Goal: Task Accomplishment & Management: Manage account settings

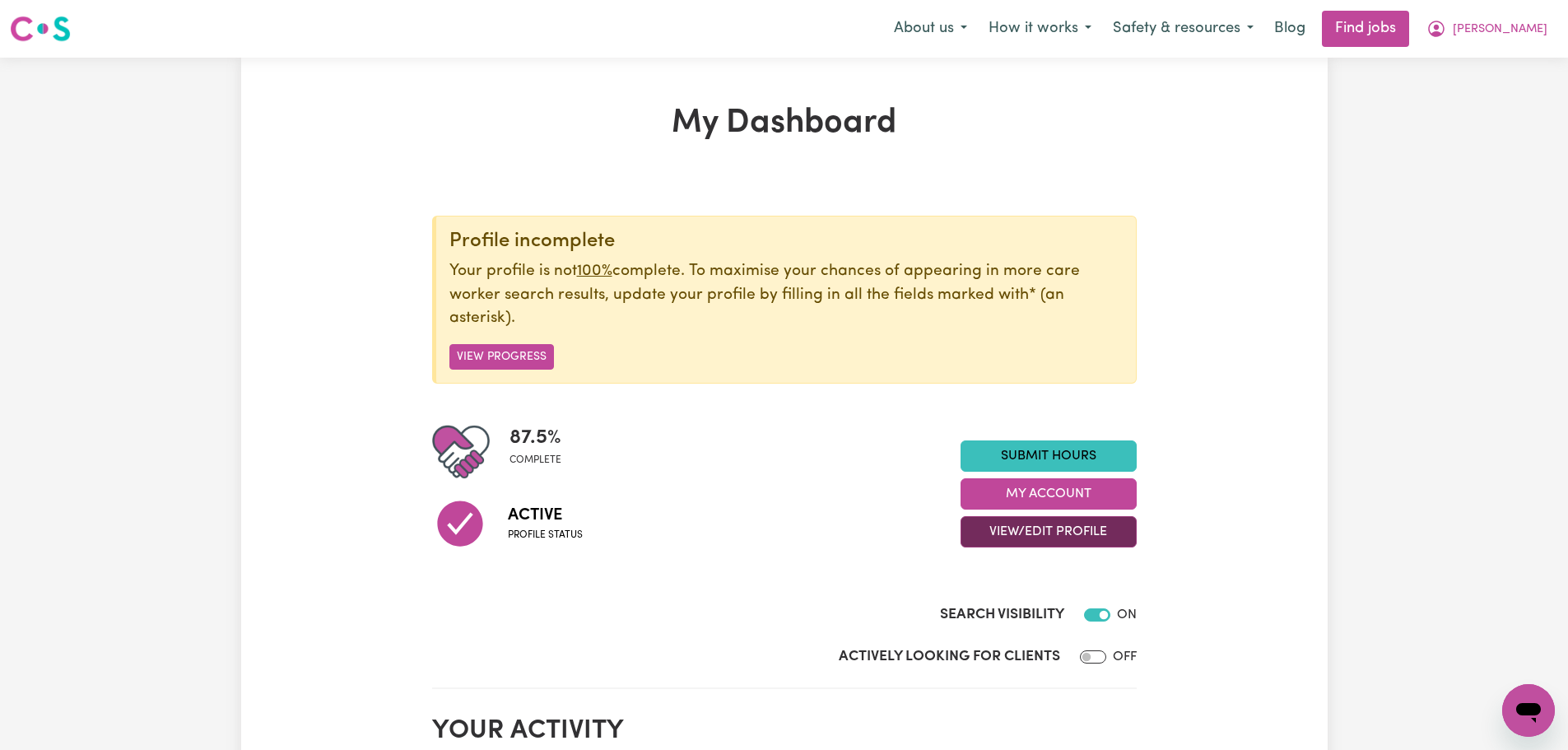
click at [1064, 533] on button "View/Edit Profile" at bounding box center [1049, 531] width 176 height 31
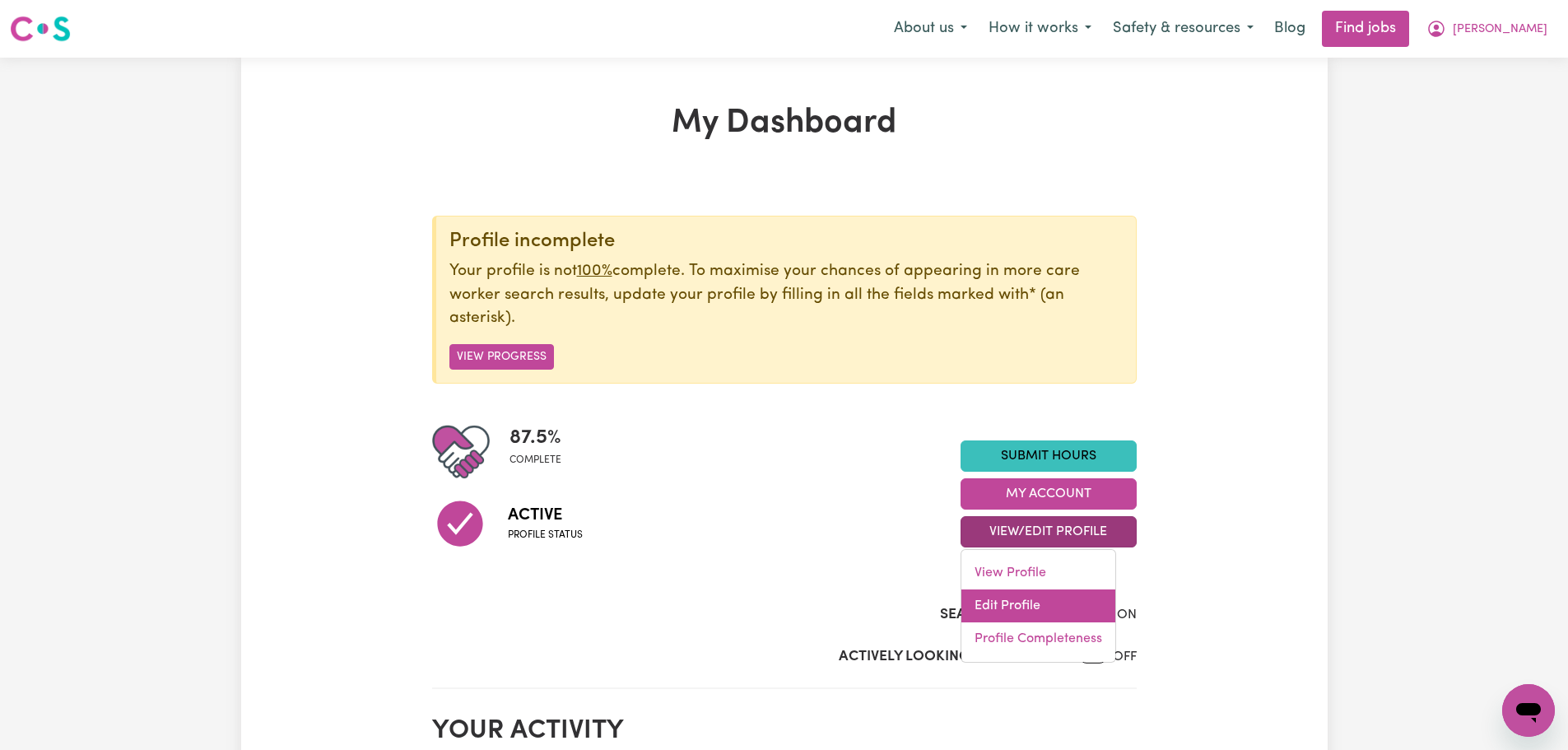
click at [1050, 603] on link "Edit Profile" at bounding box center [1038, 605] width 154 height 33
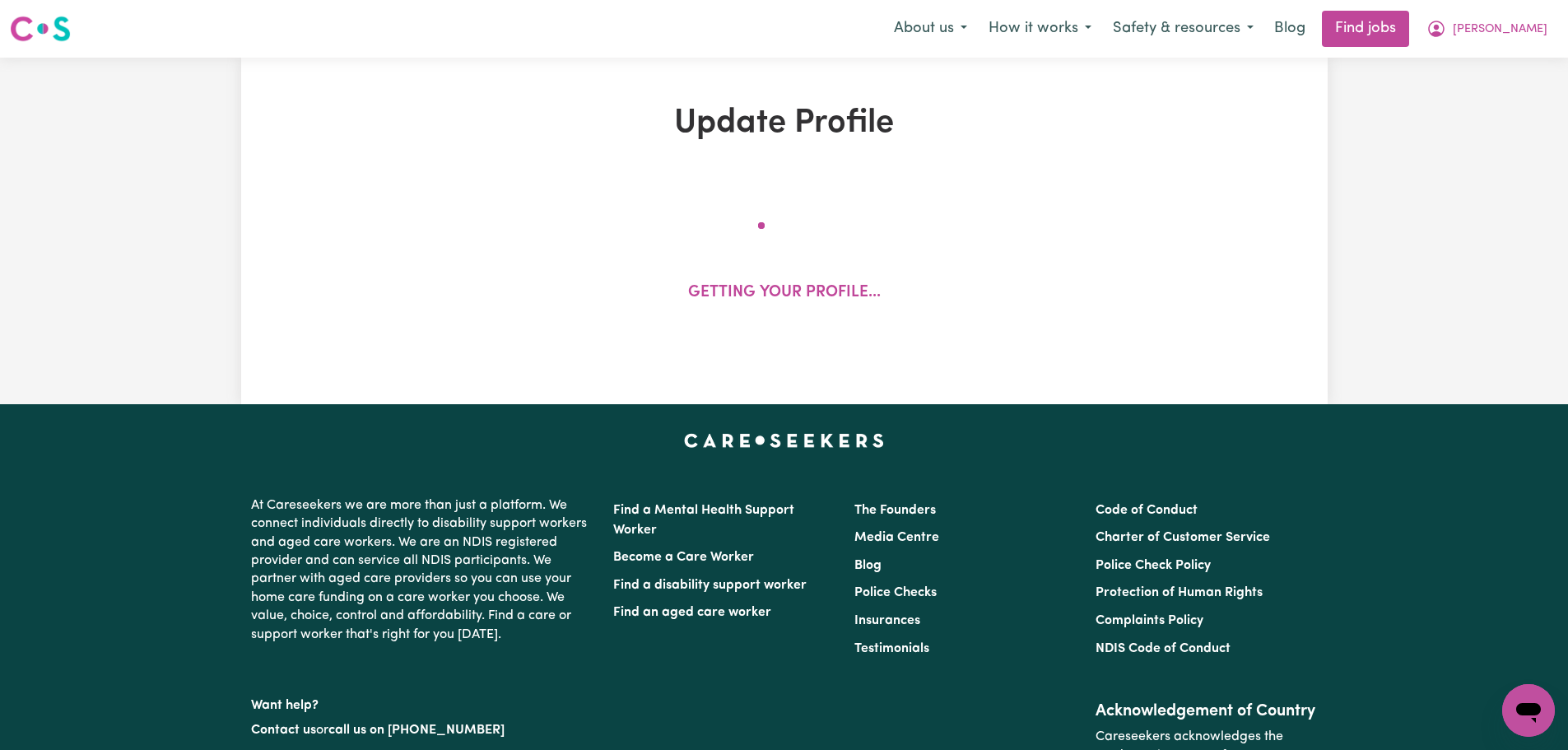
select select "[DEMOGRAPHIC_DATA]"
select select "[DEMOGRAPHIC_DATA] Citizen"
select select "Studying a healthcare related degree or qualification"
select select "50"
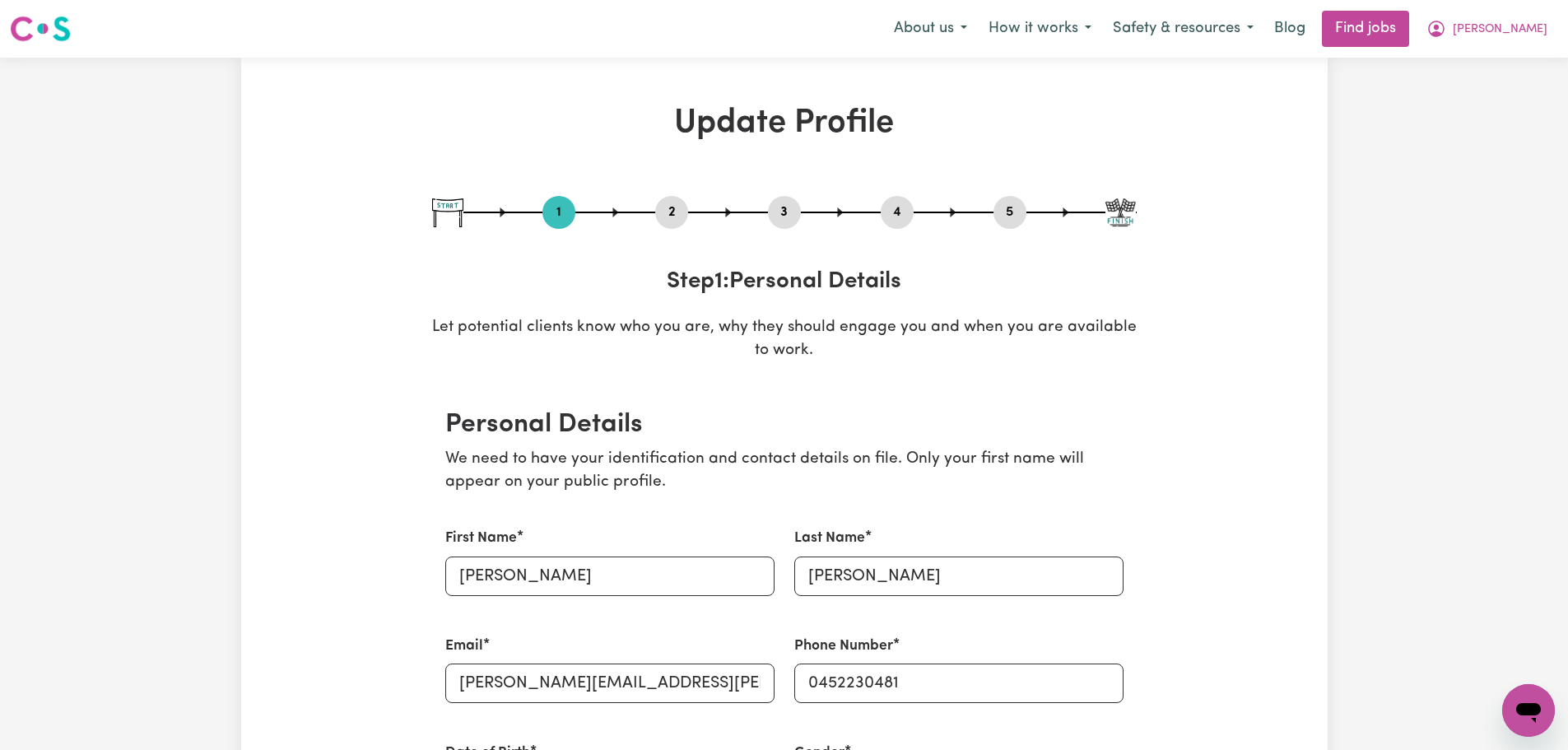
click at [786, 215] on button "3" at bounding box center [784, 212] width 33 height 22
select select "Certificate III (Individual Support)"
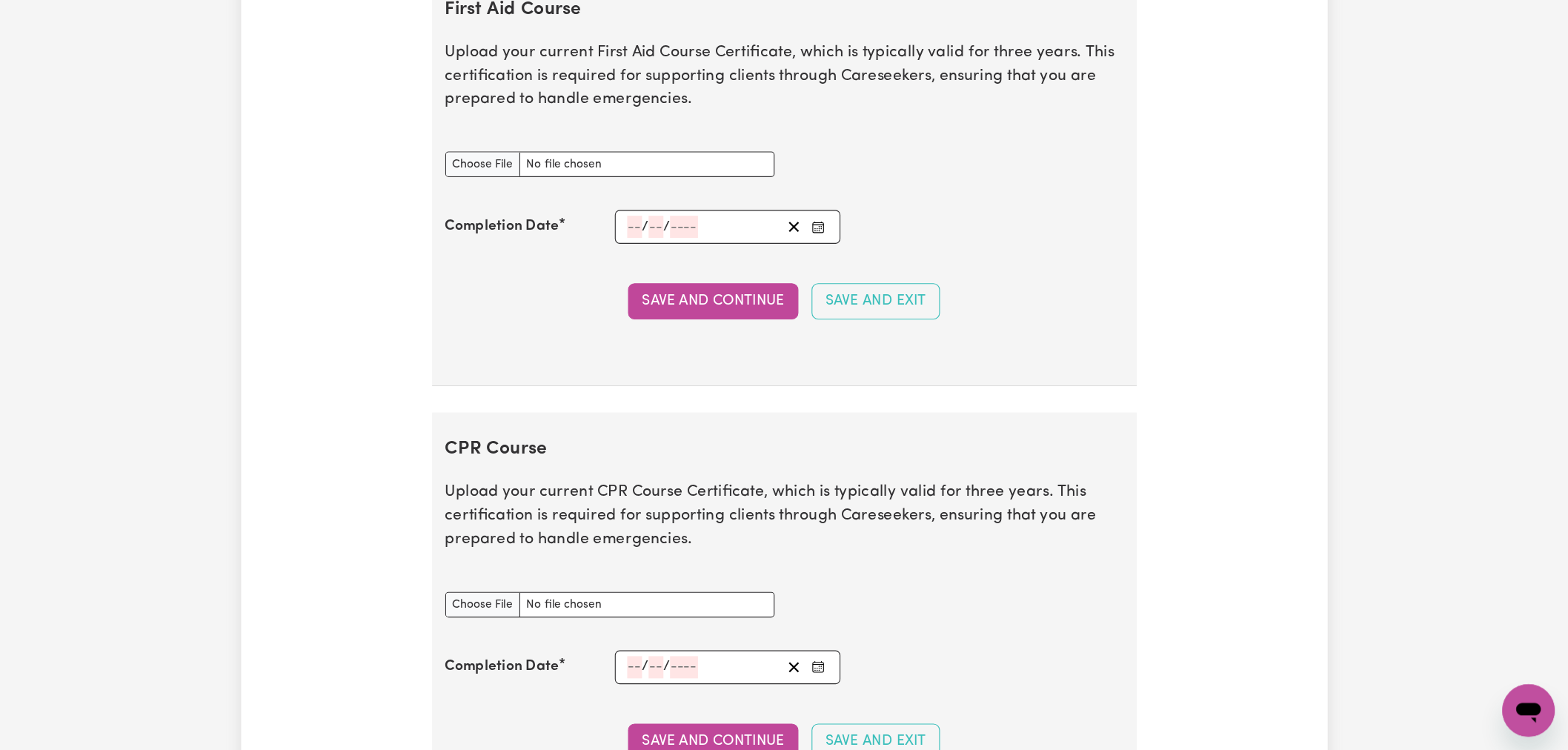
scroll to position [2593, 0]
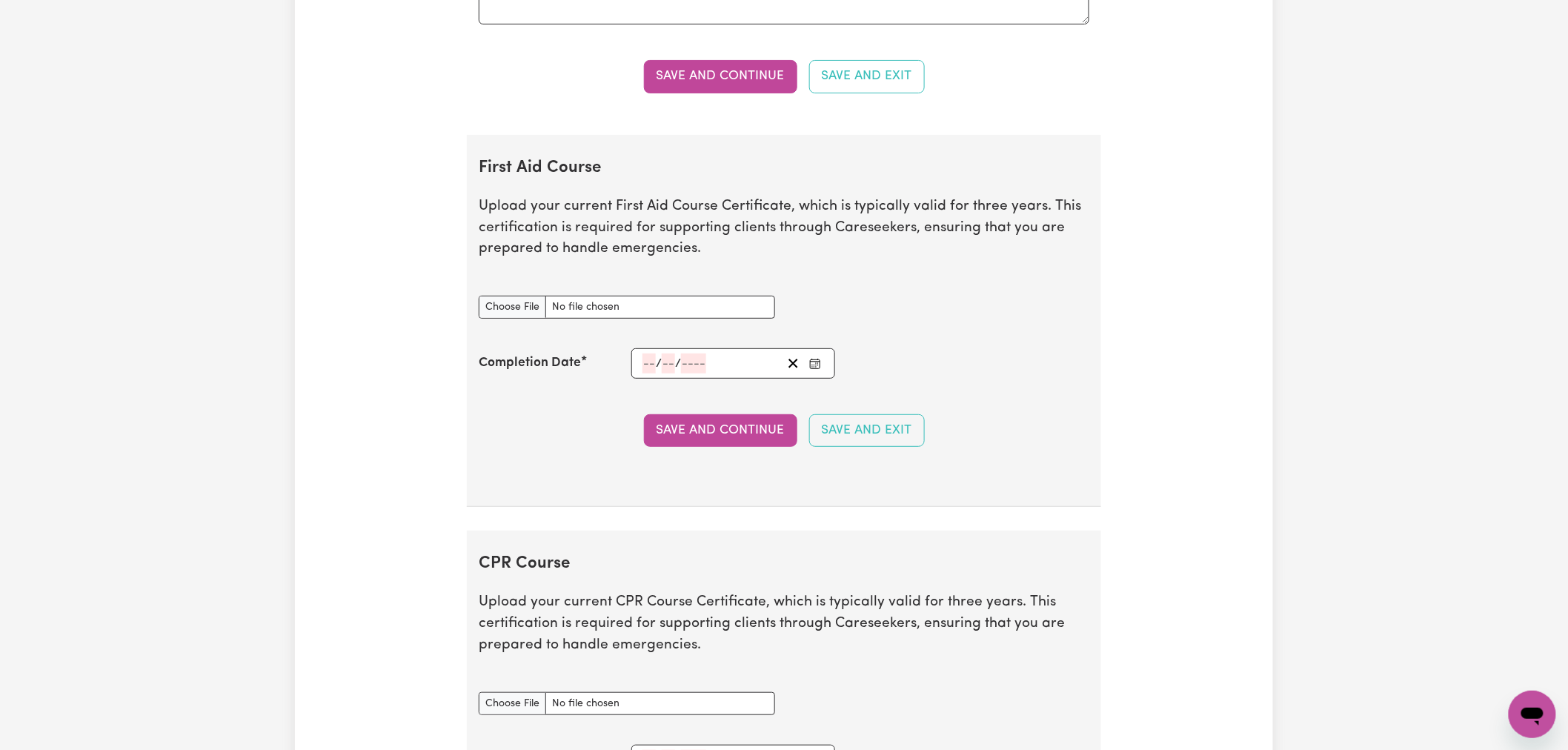
scroll to position [2427, 0]
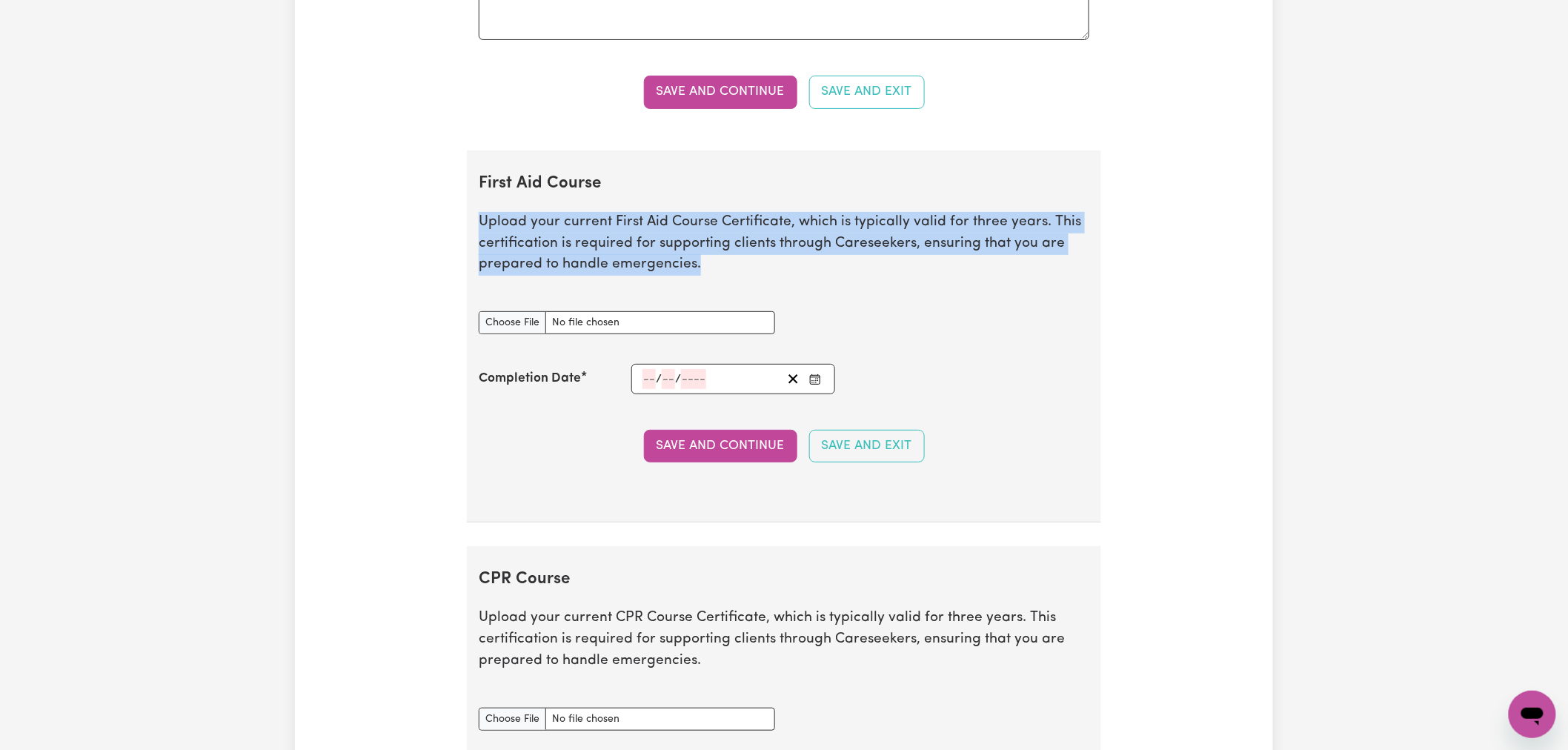
drag, startPoint x: 742, startPoint y: 264, endPoint x: 432, endPoint y: 223, distance: 312.7
click at [540, 211] on section "First Aid Course Upload your current First Aid Course Certificate, which is typ…" at bounding box center [784, 336] width 635 height 372
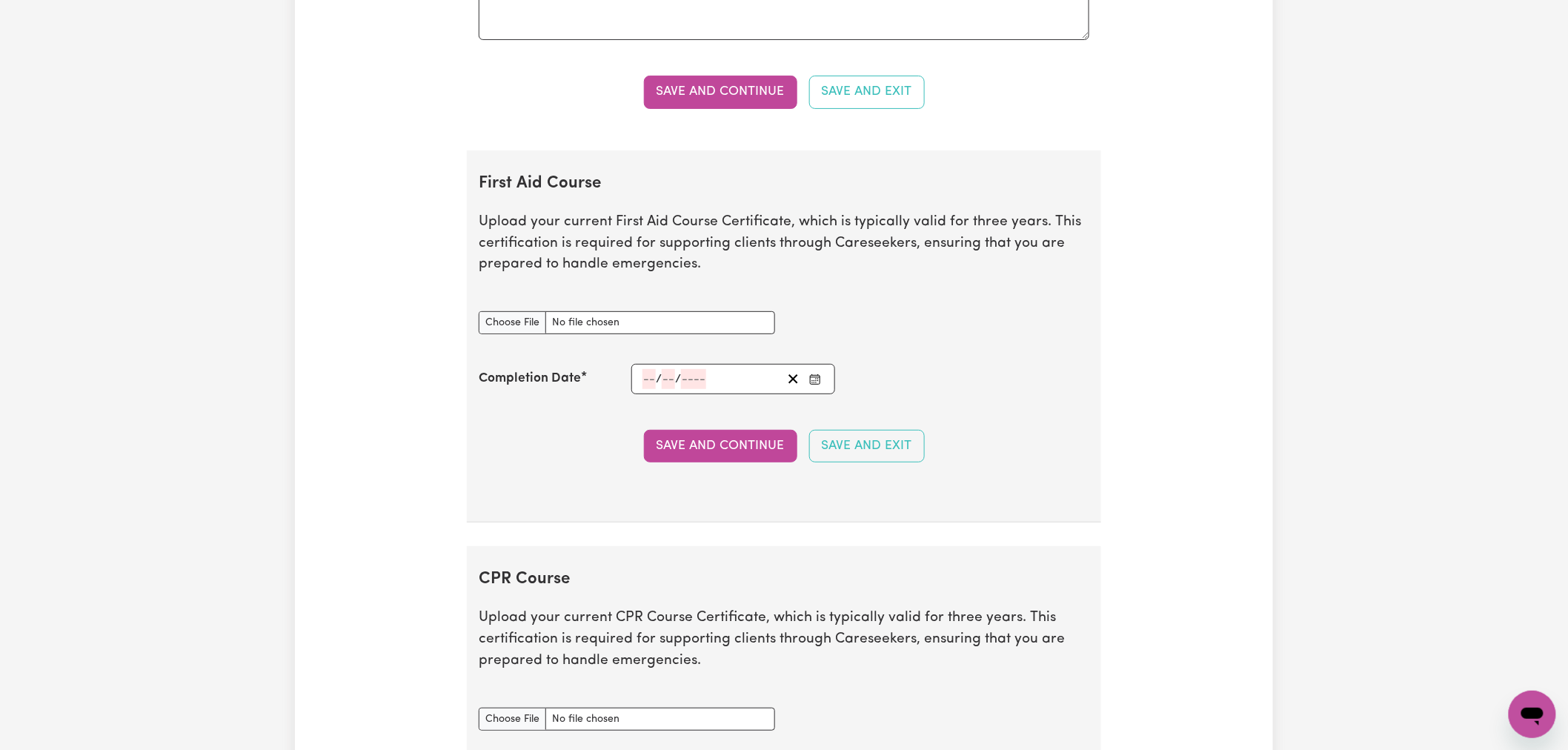
click at [738, 279] on section "First Aid Course Upload your current First Aid Course Certificate, which is typ…" at bounding box center [784, 336] width 635 height 372
click at [690, 291] on section "First Aid Course Upload your current First Aid Course Certificate, which is typ…" at bounding box center [784, 336] width 635 height 372
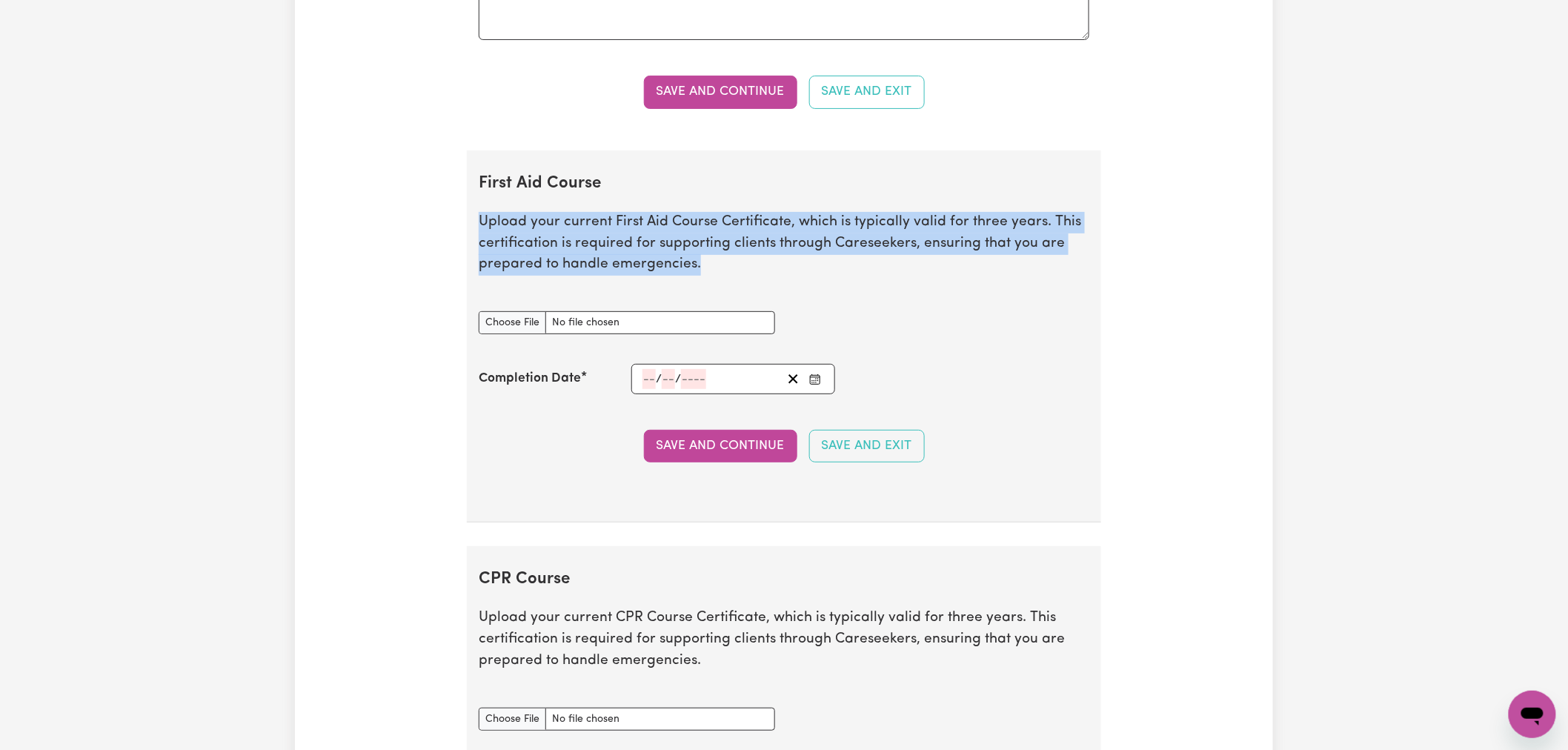
drag, startPoint x: 708, startPoint y: 272, endPoint x: 462, endPoint y: 218, distance: 251.9
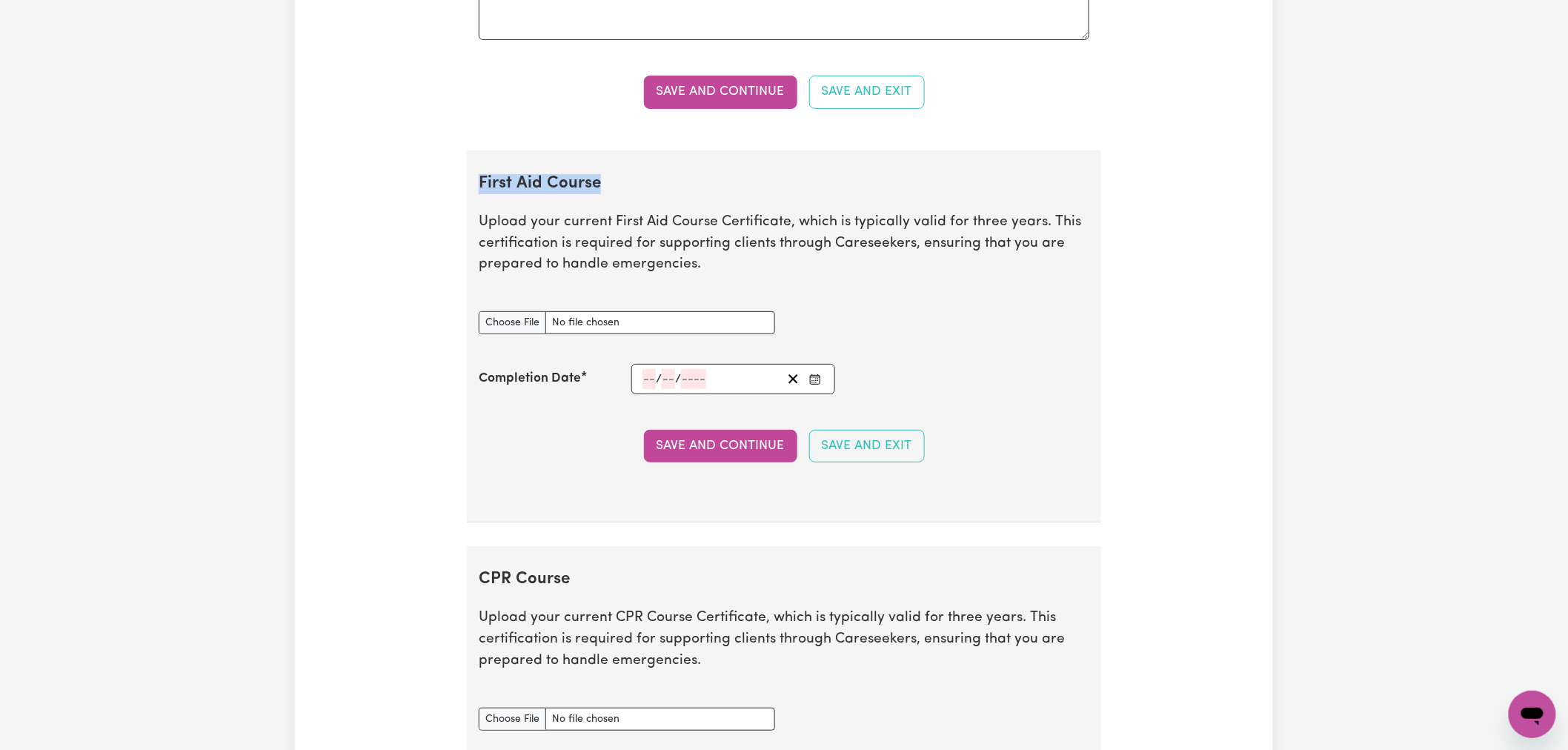
drag, startPoint x: 478, startPoint y: 180, endPoint x: 629, endPoint y: 187, distance: 151.2
click at [629, 187] on section "First Aid Course Upload your current First Aid Course Certificate, which is typ…" at bounding box center [784, 336] width 635 height 372
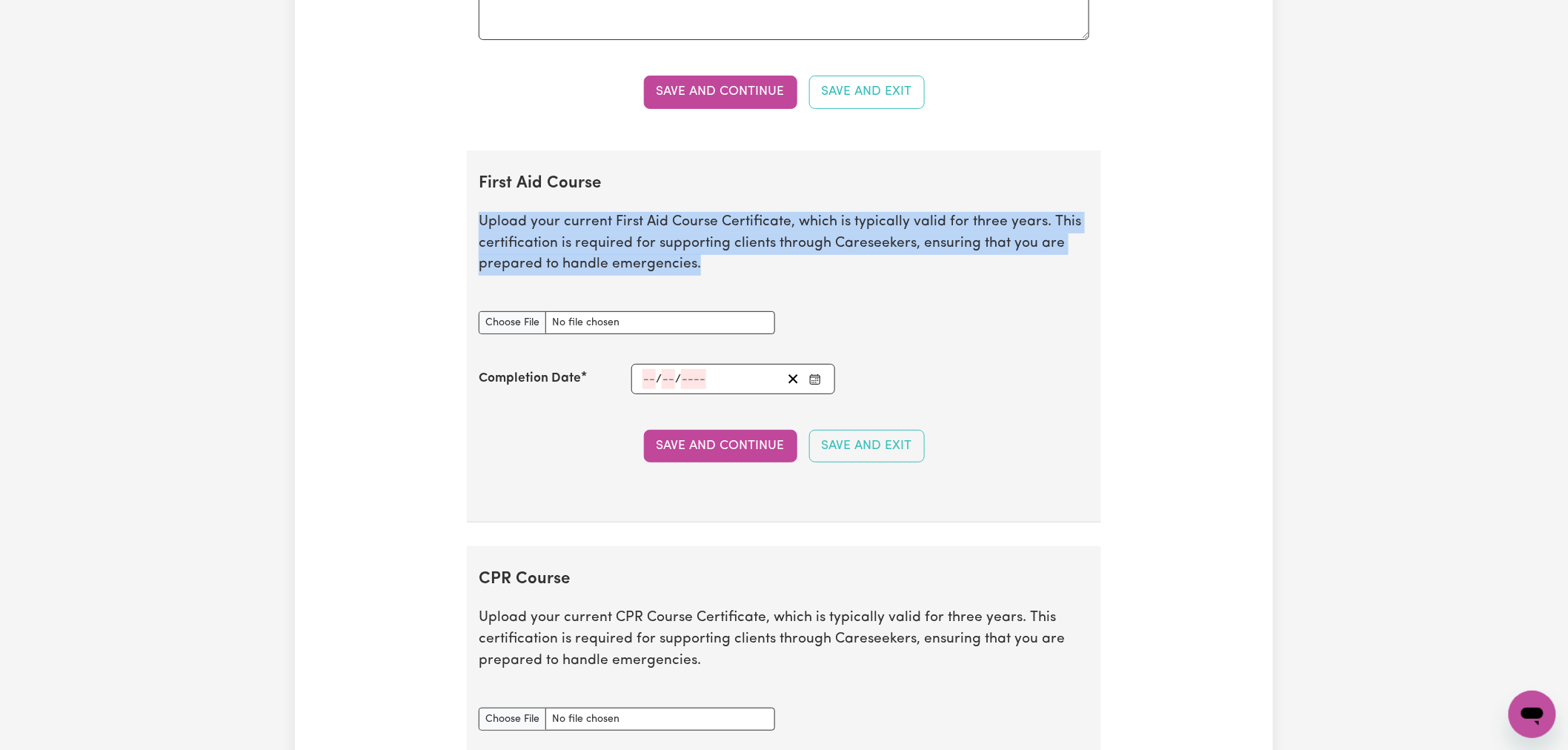
drag, startPoint x: 710, startPoint y: 260, endPoint x: 447, endPoint y: 196, distance: 270.7
click at [685, 240] on p "Upload your current First Aid Course Certificate, which is typically valid for …" at bounding box center [784, 244] width 611 height 63
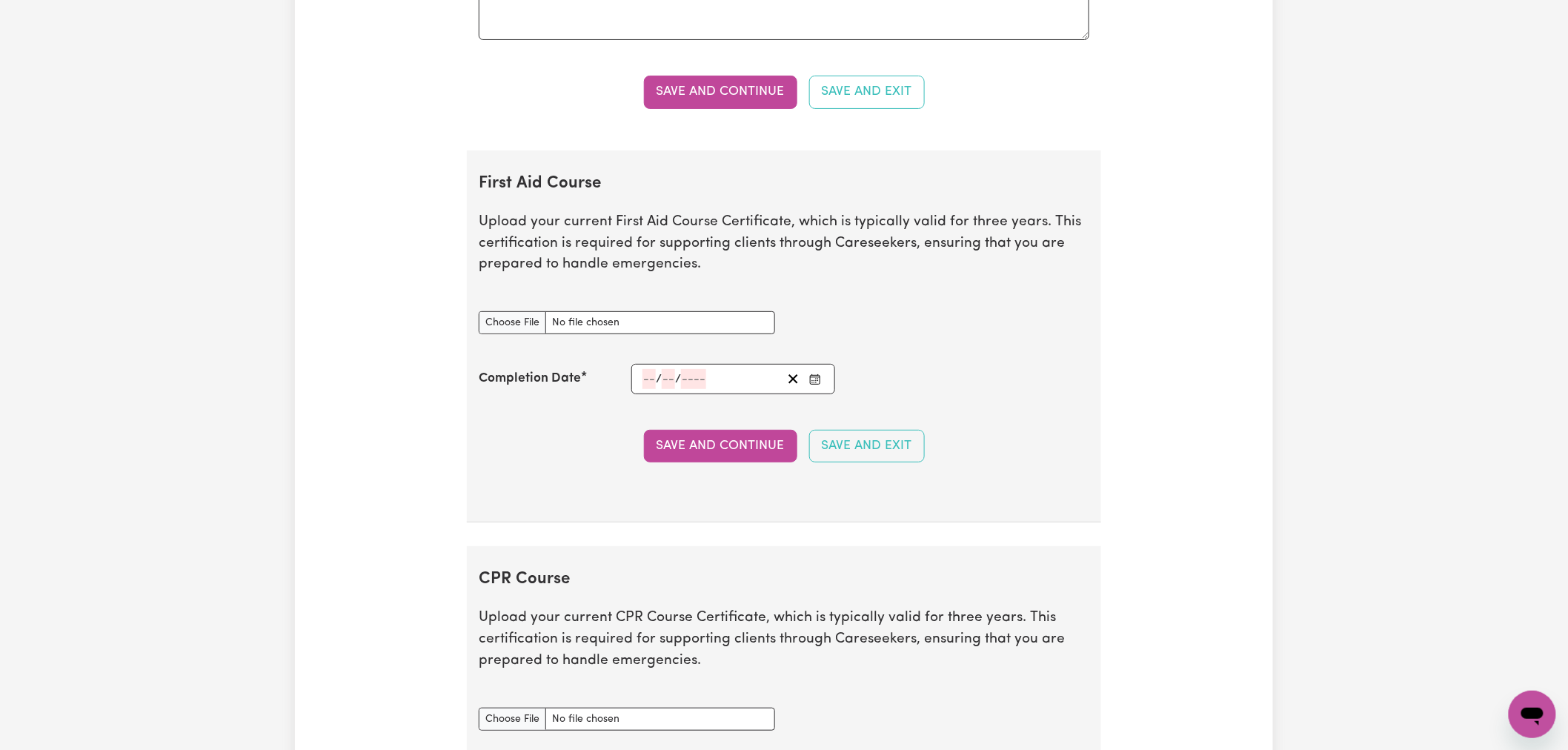
click at [897, 267] on p "Upload your current First Aid Course Certificate, which is typically valid for …" at bounding box center [784, 244] width 611 height 63
drag, startPoint x: 587, startPoint y: 245, endPoint x: 806, endPoint y: 255, distance: 219.2
click at [806, 255] on p "Upload your current First Aid Course Certificate, which is typically valid for …" at bounding box center [784, 244] width 611 height 63
click at [806, 256] on p "Upload your current First Aid Course Certificate, which is typically valid for …" at bounding box center [784, 244] width 611 height 63
